Goal: Complete application form

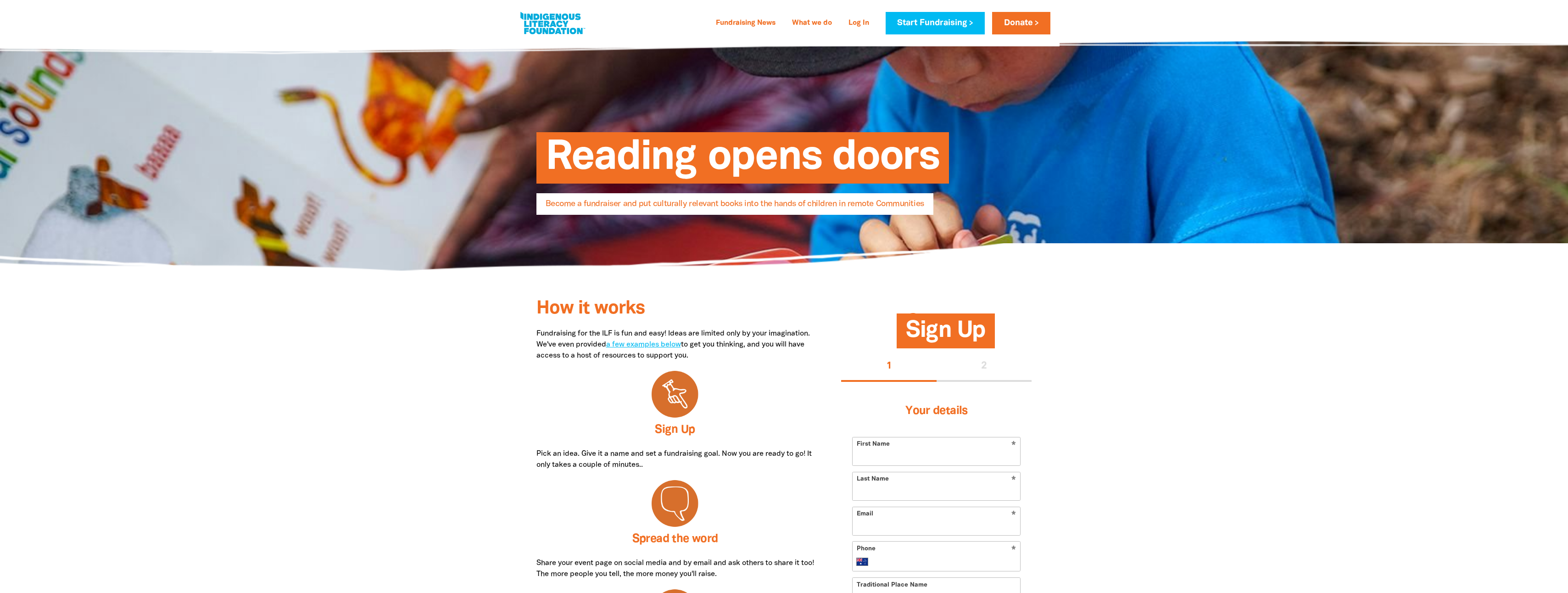
select select "AU"
